Goal: Navigation & Orientation: Go to known website

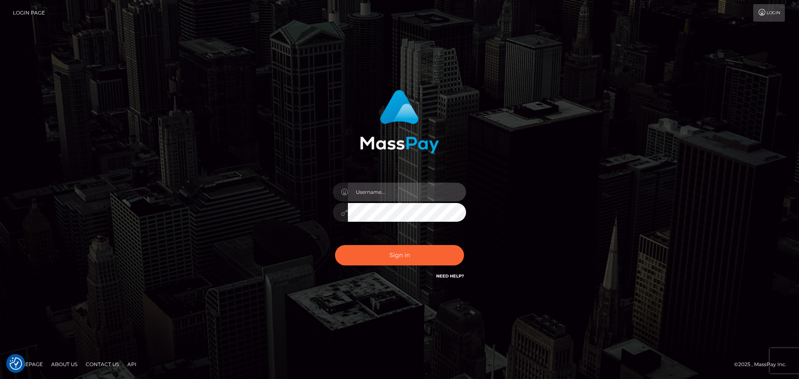
click at [388, 195] on input "text" at bounding box center [407, 192] width 118 height 19
type input "[PERSON_NAME].throne"
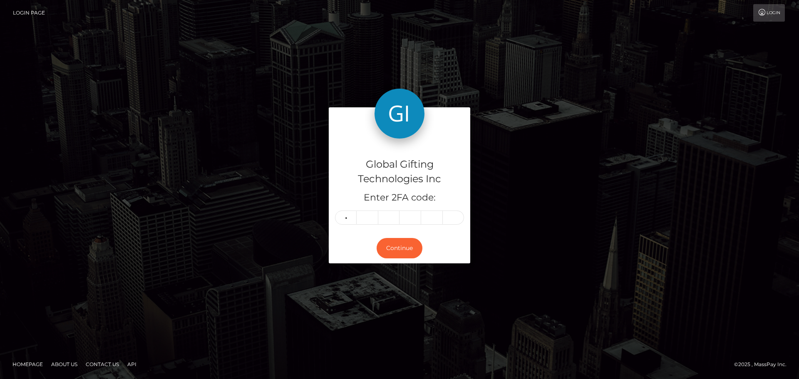
type input "4"
type input "0"
type input "1"
type input "3"
type input "9"
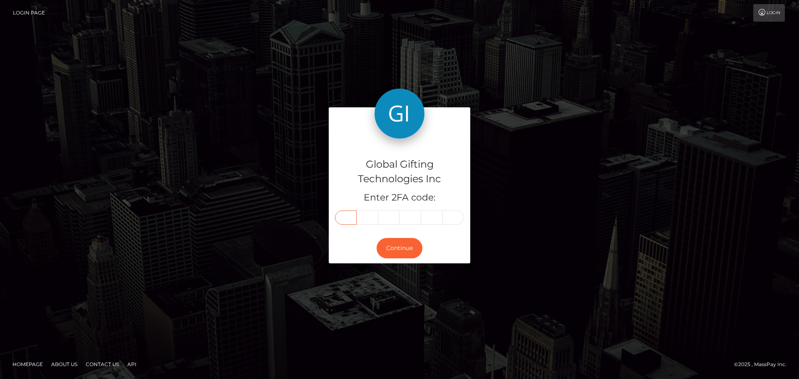
type input "4"
type input "0"
type input "1"
type input "3"
type input "9"
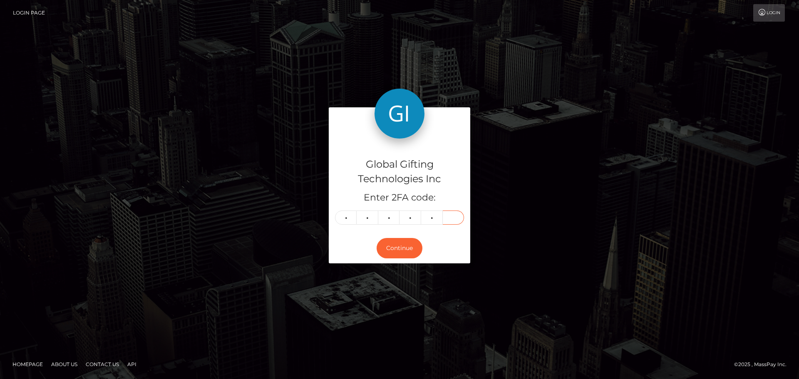
type input "8"
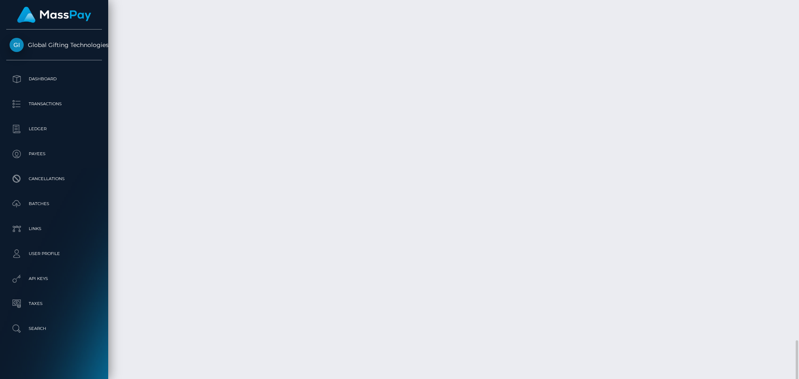
scroll to position [1375, 0]
